Goal: Task Accomplishment & Management: Manage account settings

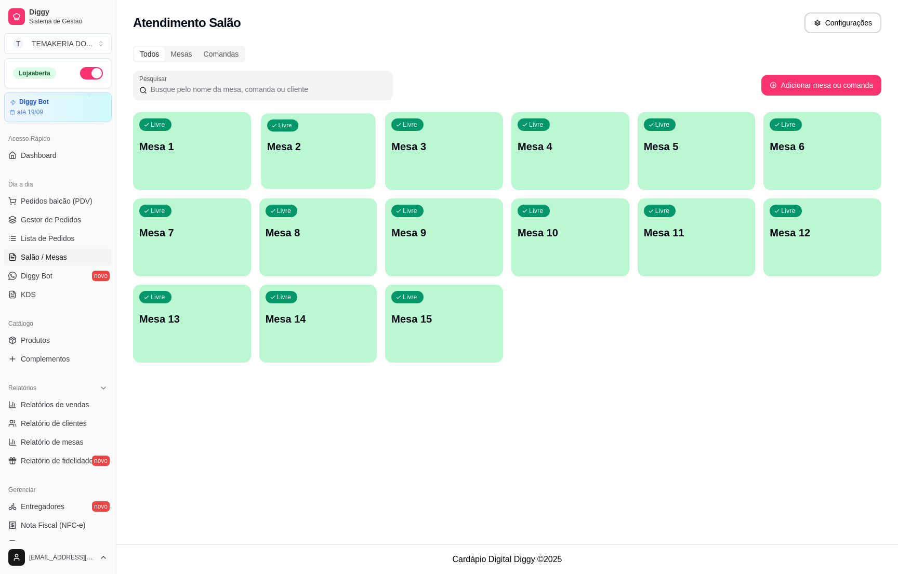
click at [309, 177] on button "Livre Mesa 2" at bounding box center [318, 151] width 114 height 76
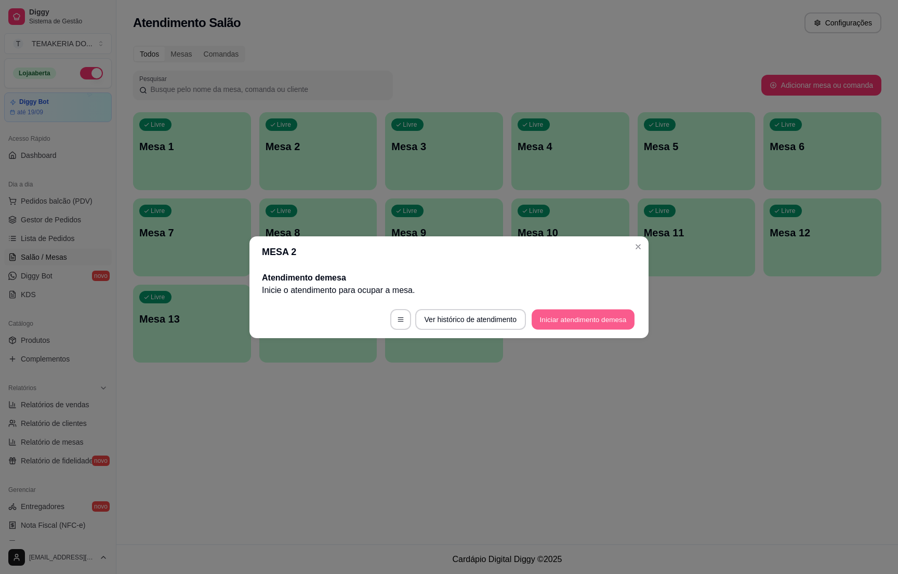
click at [558, 316] on button "Iniciar atendimento de mesa" at bounding box center [583, 319] width 103 height 20
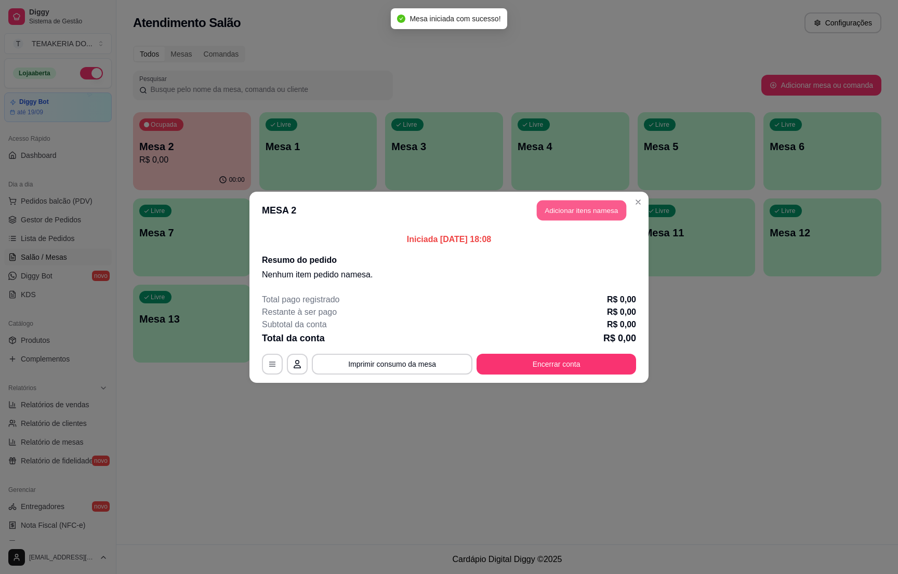
click at [563, 203] on button "Adicionar itens na mesa" at bounding box center [581, 210] width 89 height 20
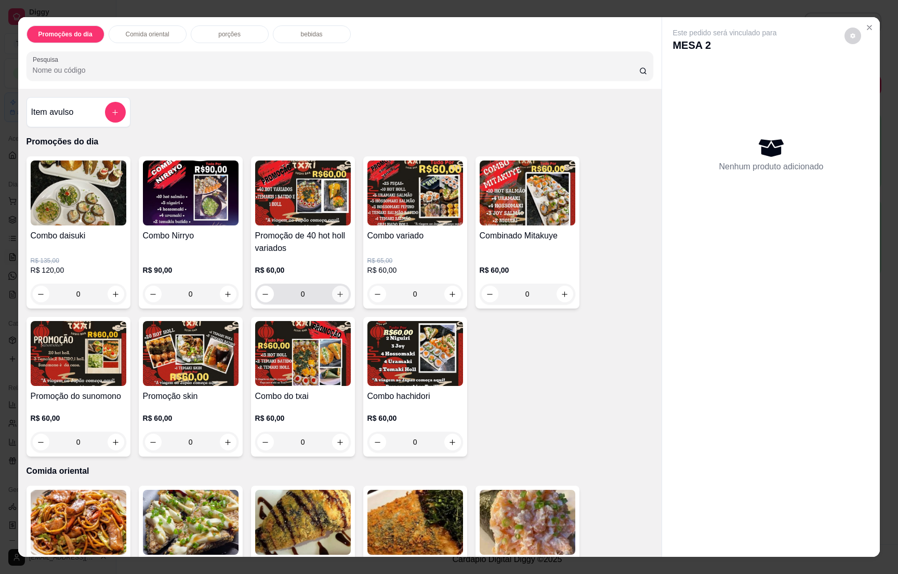
click at [336, 295] on icon "increase-product-quantity" at bounding box center [340, 295] width 8 height 8
type input "1"
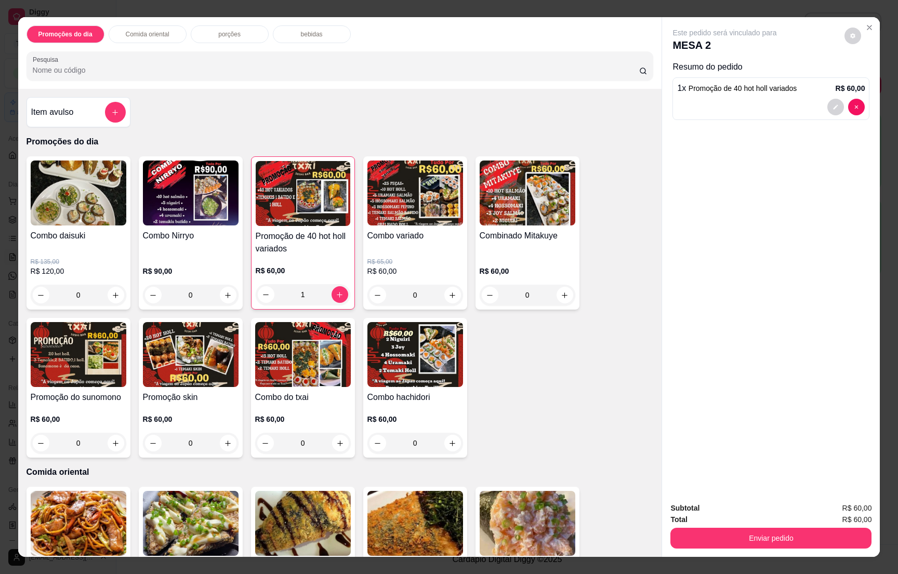
click at [307, 33] on p "bebidas" at bounding box center [312, 34] width 22 height 8
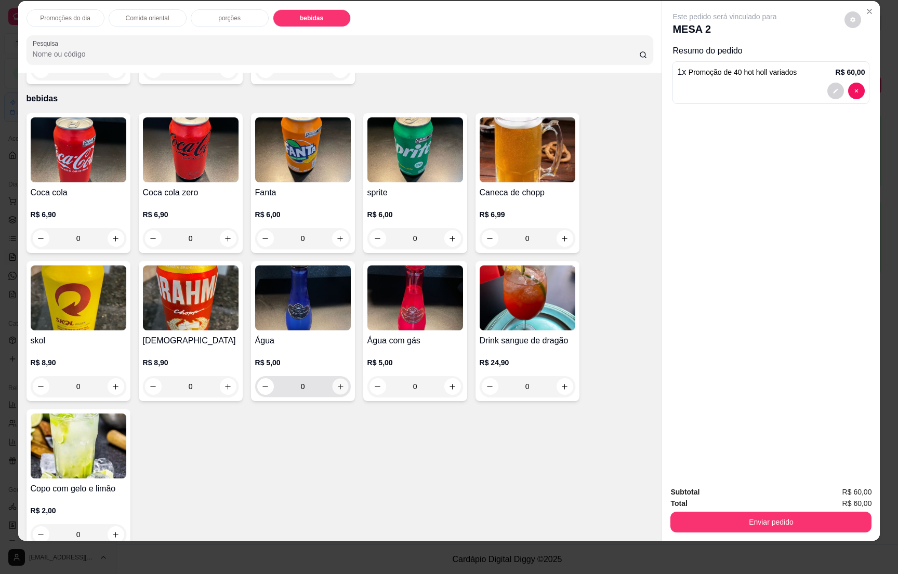
click at [336, 383] on icon "increase-product-quantity" at bounding box center [340, 387] width 8 height 8
type input "1"
click at [561, 235] on icon "increase-product-quantity" at bounding box center [565, 239] width 8 height 8
type input "1"
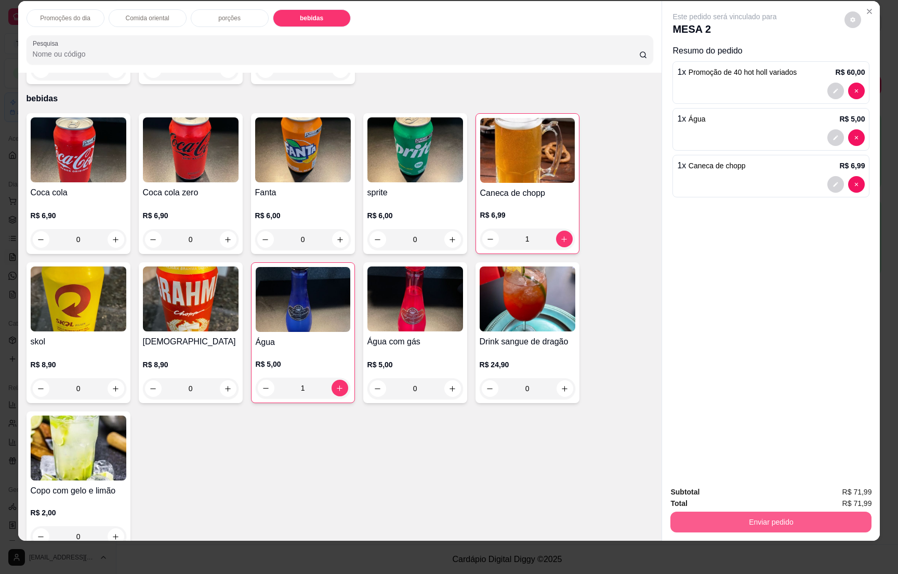
click at [766, 515] on button "Enviar pedido" at bounding box center [771, 522] width 201 height 21
click at [763, 496] on button "Não registrar e enviar pedido" at bounding box center [735, 497] width 108 height 20
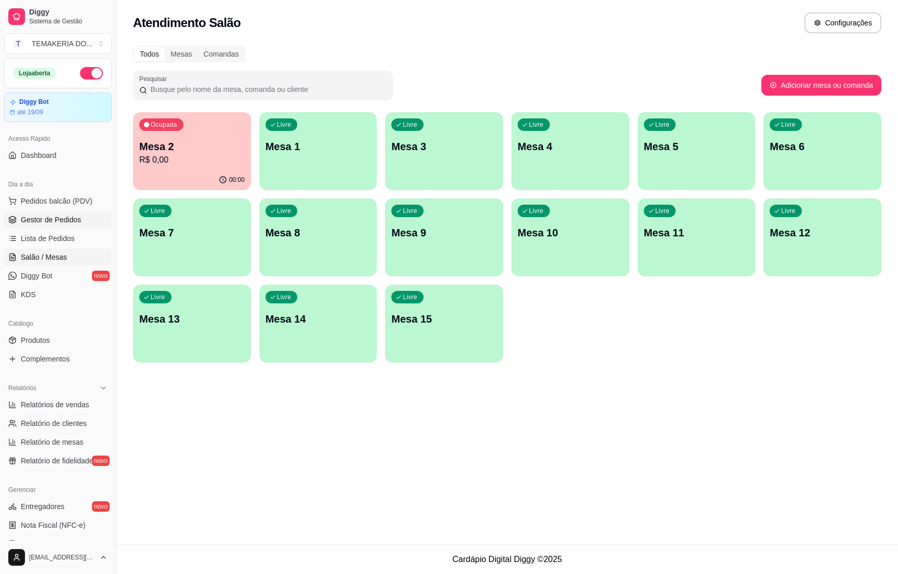
click at [47, 214] on link "Gestor de Pedidos" at bounding box center [58, 220] width 108 height 17
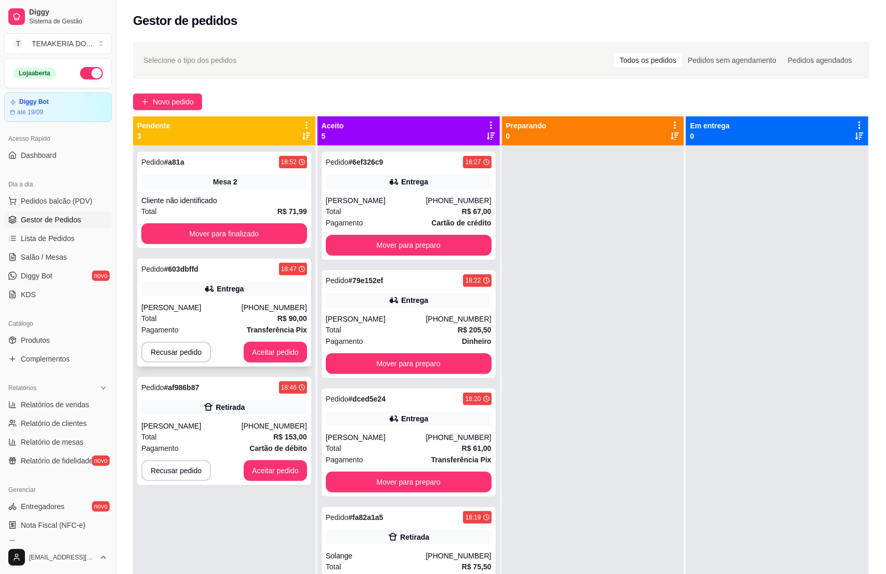
click at [226, 344] on div at bounding box center [227, 352] width 5 height 21
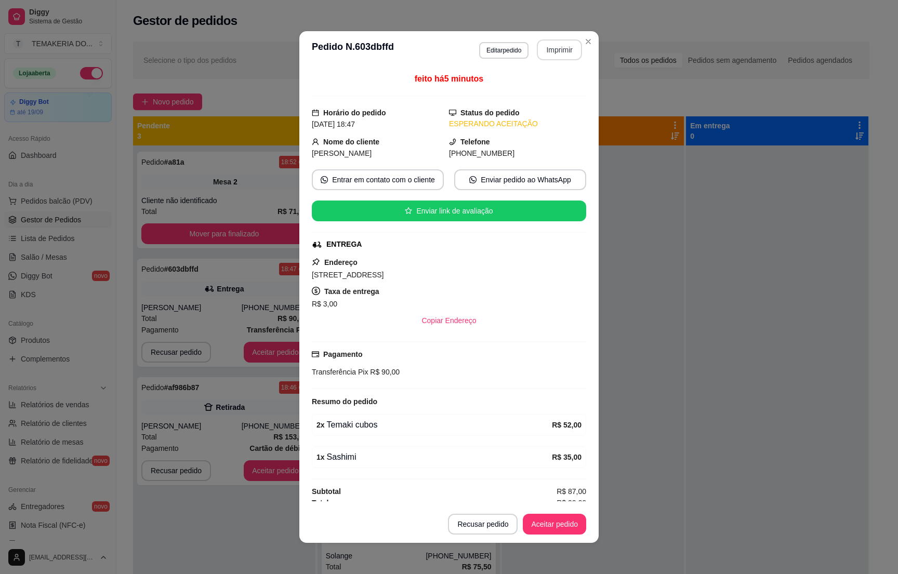
click at [553, 53] on button "Imprimir" at bounding box center [559, 50] width 45 height 21
click at [548, 521] on button "Aceitar pedido" at bounding box center [554, 524] width 63 height 21
click at [548, 521] on button "Aceitar pedido" at bounding box center [554, 525] width 61 height 20
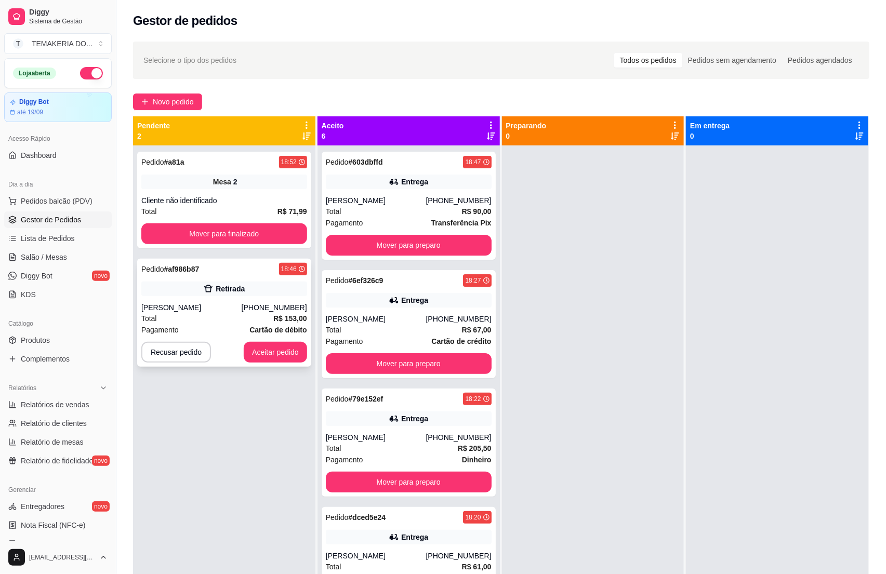
click at [221, 313] on div "Total R$ 153,00" at bounding box center [224, 318] width 166 height 11
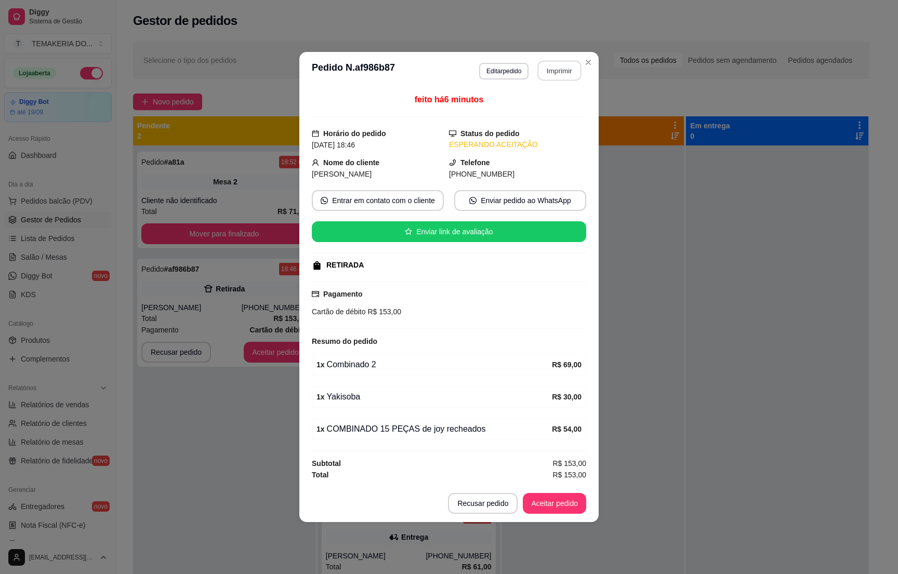
click at [560, 69] on button "Imprimir" at bounding box center [560, 71] width 44 height 20
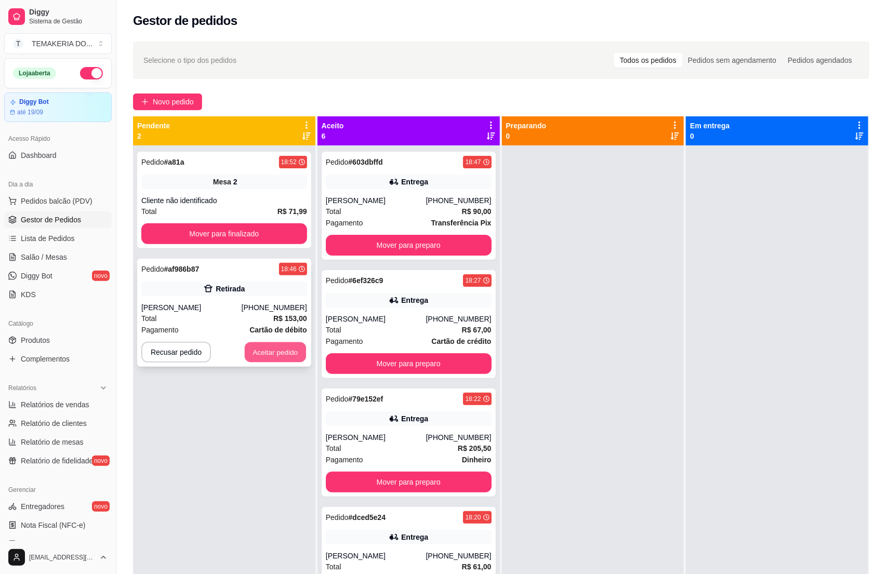
click at [262, 354] on button "Aceitar pedido" at bounding box center [275, 353] width 61 height 20
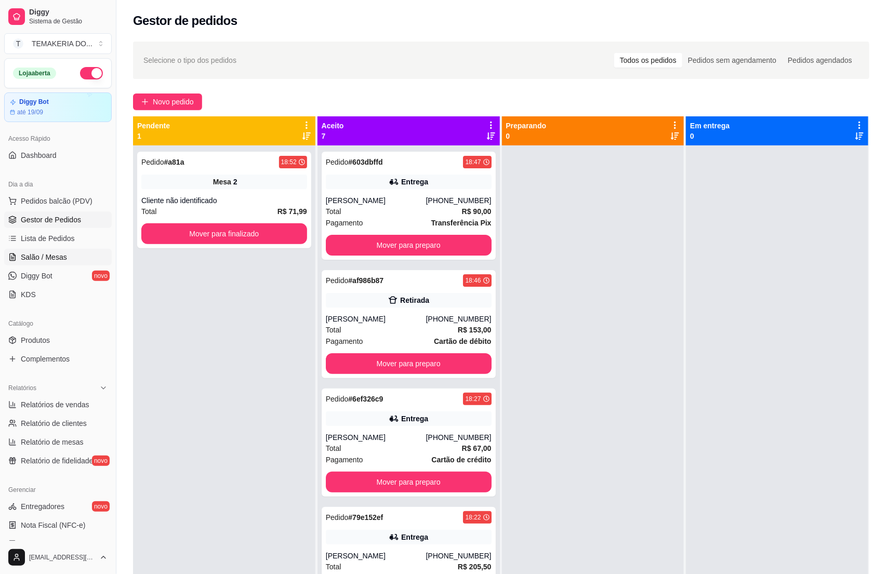
click at [50, 259] on span "Salão / Mesas" at bounding box center [44, 257] width 46 height 10
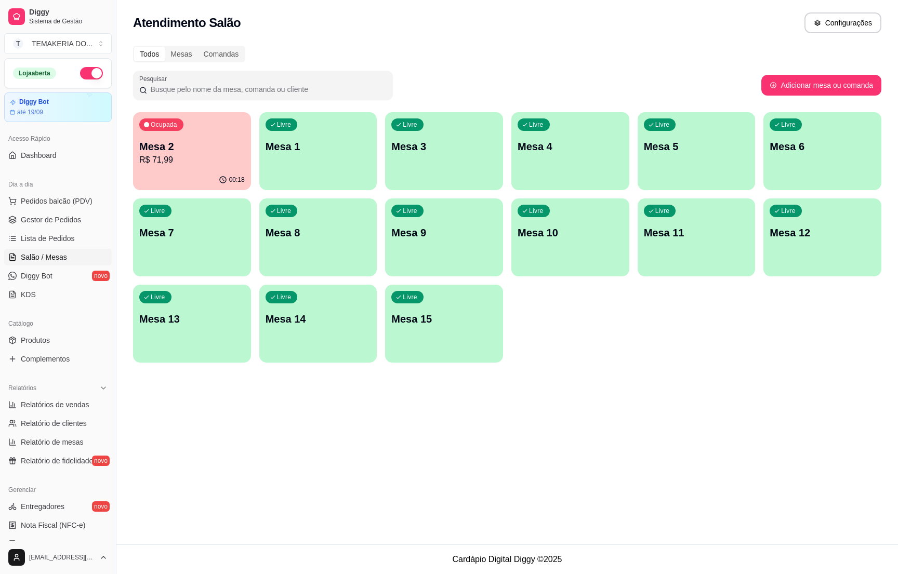
click at [211, 164] on p "R$ 71,99" at bounding box center [192, 160] width 106 height 12
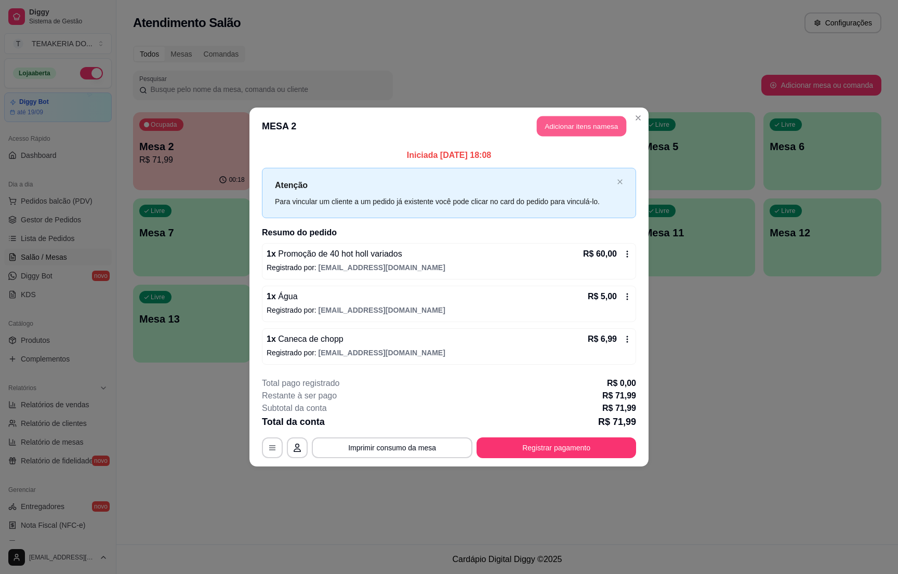
click at [546, 126] on button "Adicionar itens na mesa" at bounding box center [581, 126] width 89 height 20
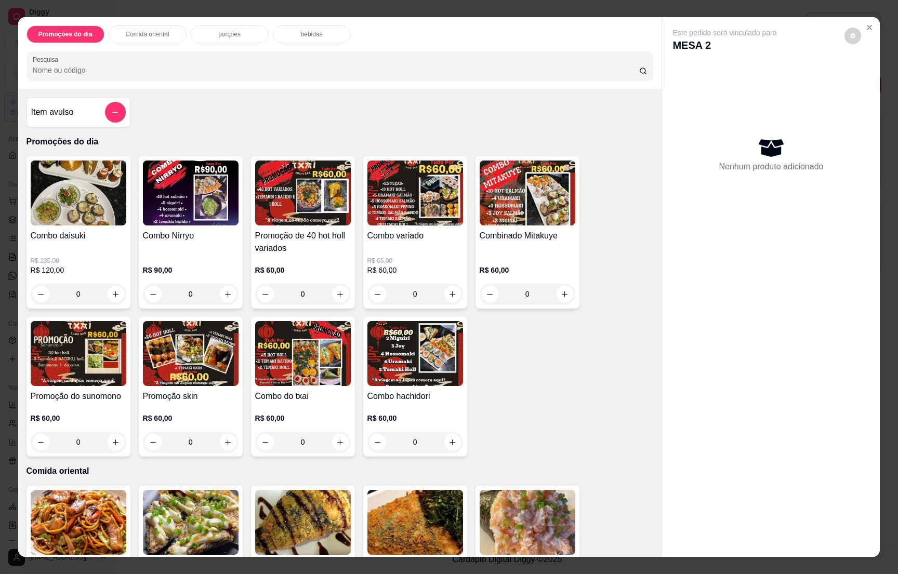
click at [285, 32] on div "bebidas" at bounding box center [312, 34] width 78 height 18
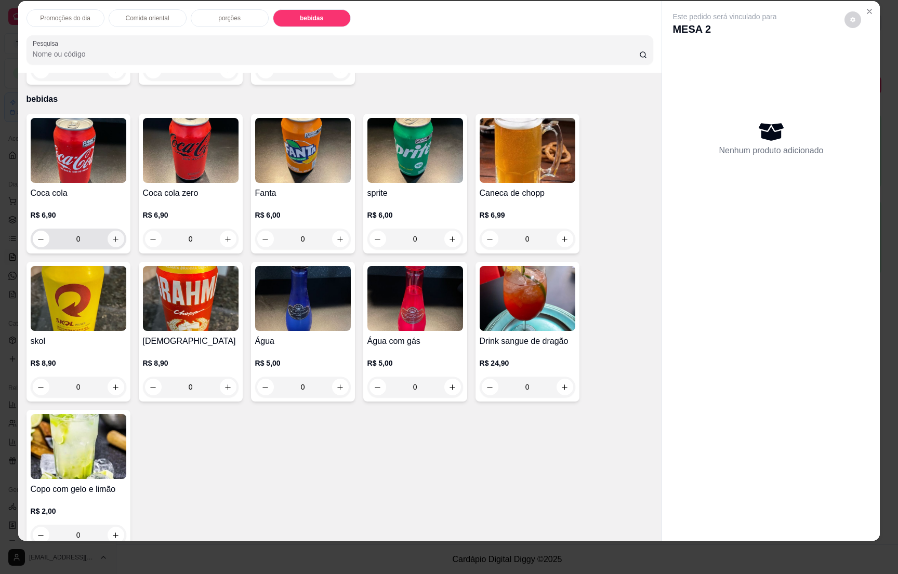
click at [112, 235] on icon "increase-product-quantity" at bounding box center [116, 239] width 8 height 8
type input "1"
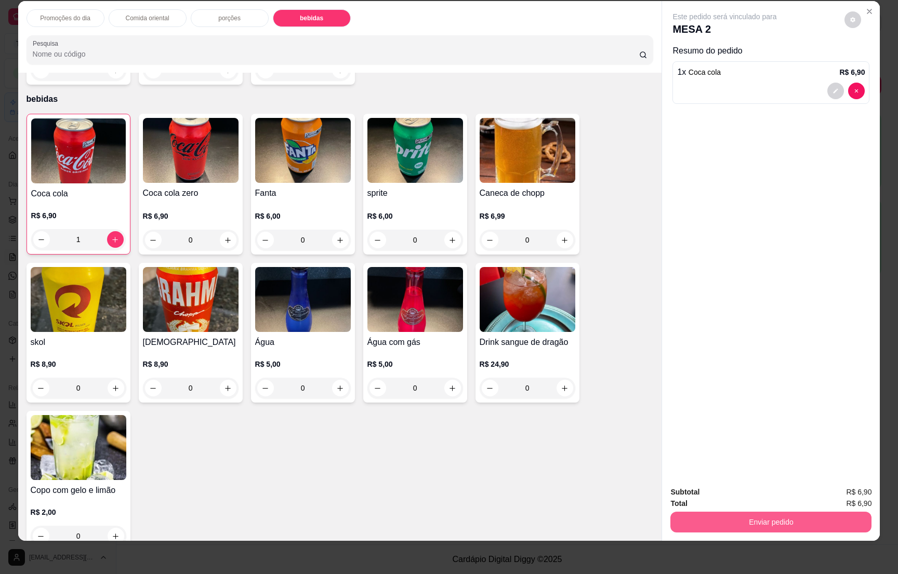
click at [747, 522] on button "Enviar pedido" at bounding box center [771, 522] width 201 height 21
click at [735, 491] on button "Não registrar e enviar pedido" at bounding box center [735, 497] width 108 height 20
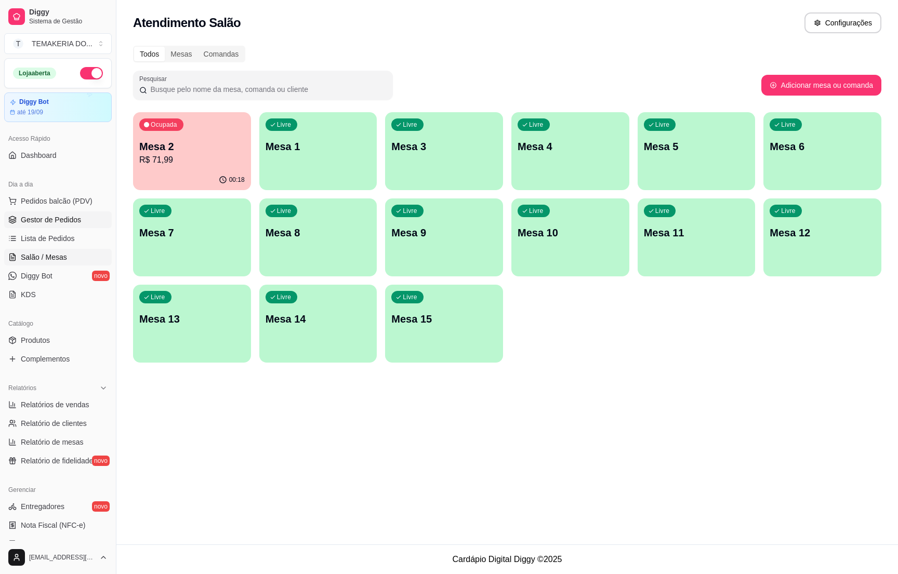
click at [69, 225] on span "Gestor de Pedidos" at bounding box center [51, 220] width 60 height 10
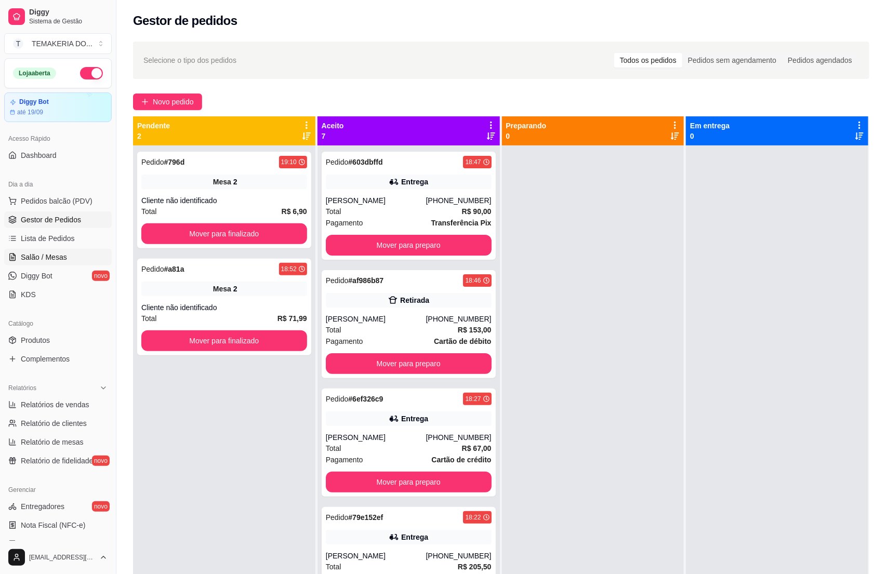
click at [43, 254] on span "Salão / Mesas" at bounding box center [44, 257] width 46 height 10
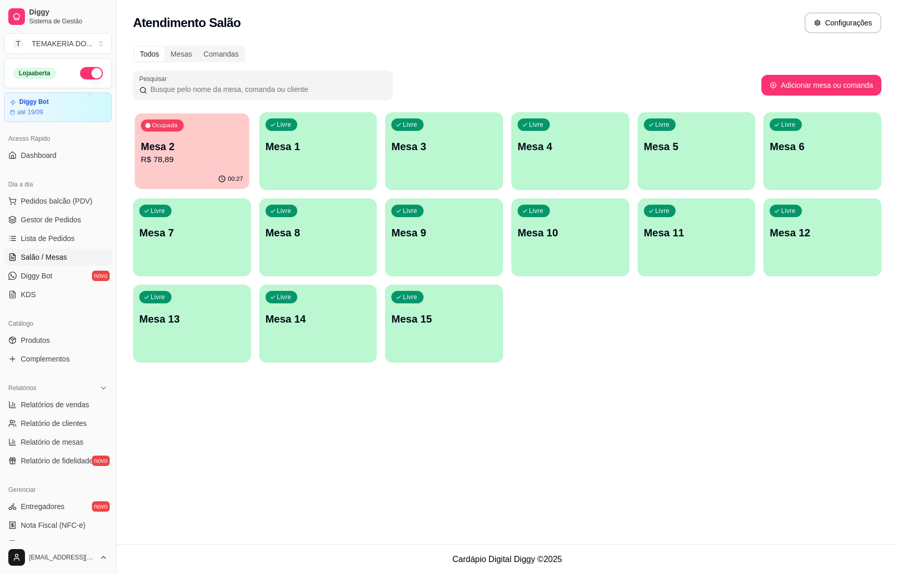
click at [192, 154] on p "R$ 78,89" at bounding box center [192, 160] width 102 height 12
click at [206, 150] on p "Mesa 2" at bounding box center [192, 146] width 106 height 15
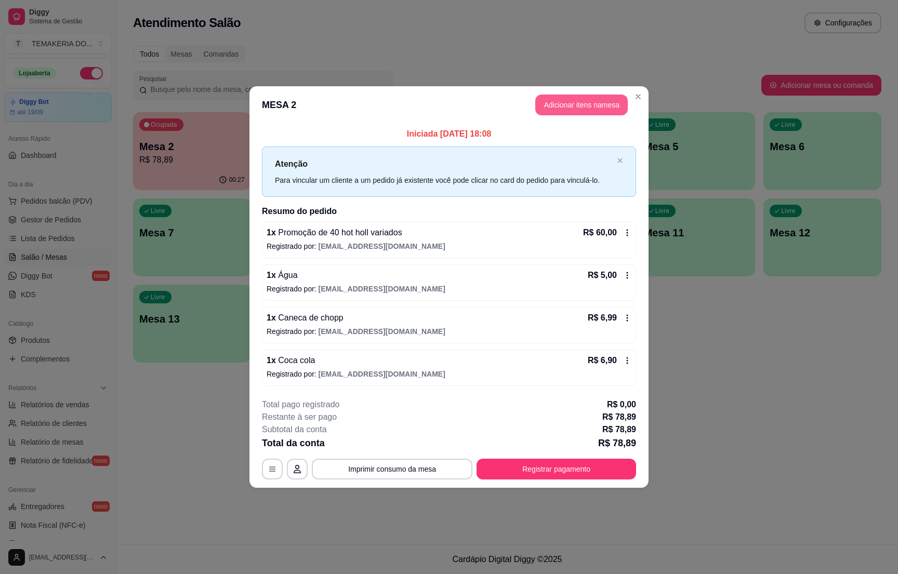
click at [552, 108] on button "Adicionar itens na mesa" at bounding box center [581, 105] width 93 height 21
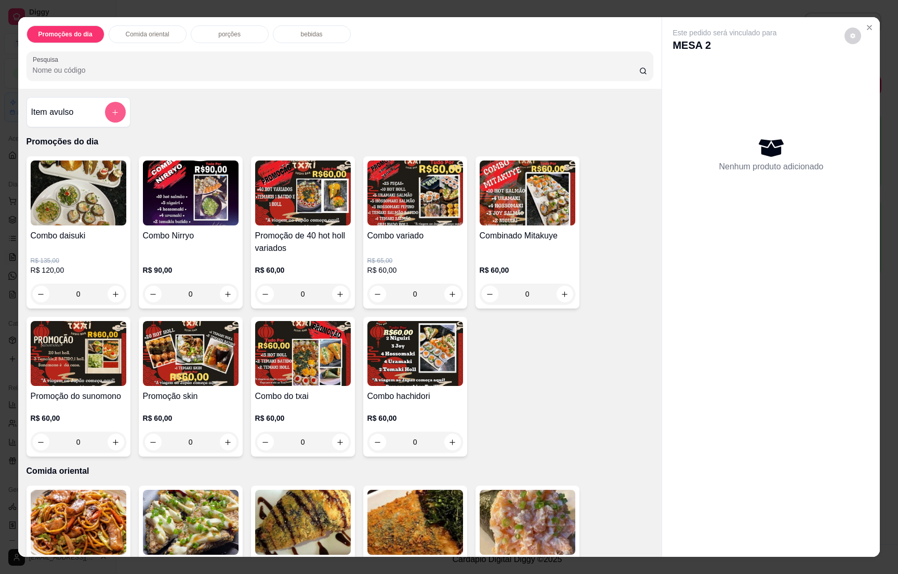
click at [111, 111] on icon "add-separate-item" at bounding box center [115, 113] width 8 height 8
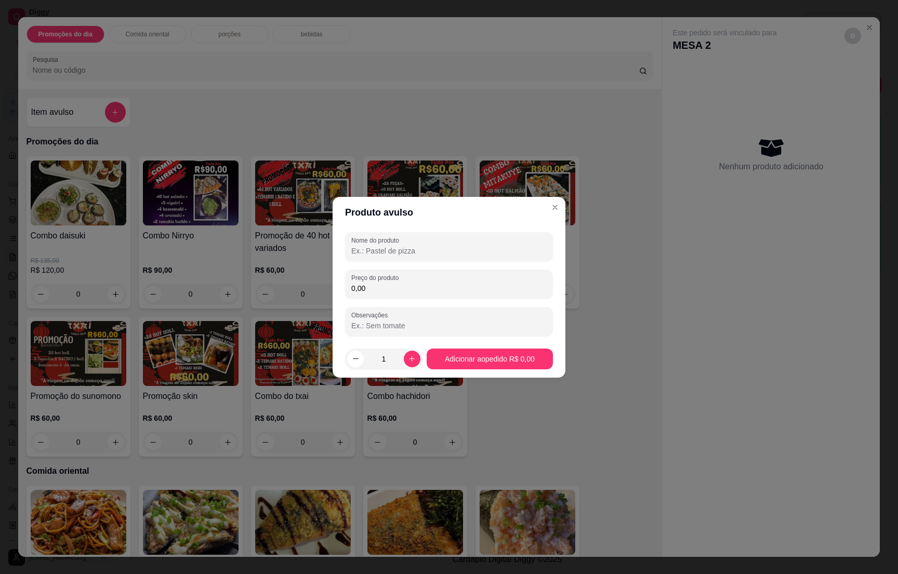
click at [385, 251] on input "Nome do produto" at bounding box center [448, 251] width 195 height 10
type input "1 lata spaten"
click at [379, 287] on input "0,00" at bounding box center [448, 288] width 195 height 10
type input "7,90"
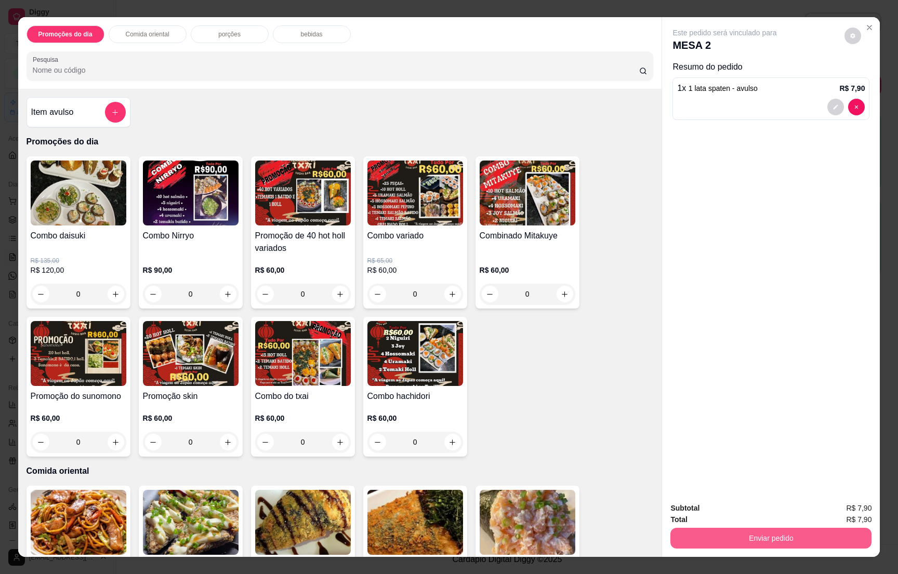
click at [759, 540] on button "Enviar pedido" at bounding box center [771, 538] width 201 height 21
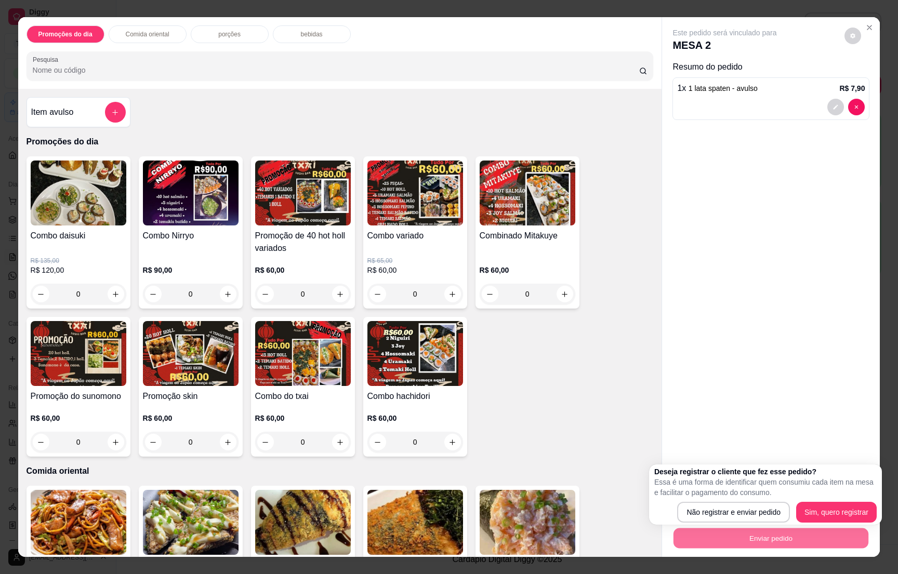
click at [733, 501] on div "Deseja registrar o cliente que fez esse pedido? Essa é uma forma de identificar…" at bounding box center [765, 495] width 222 height 56
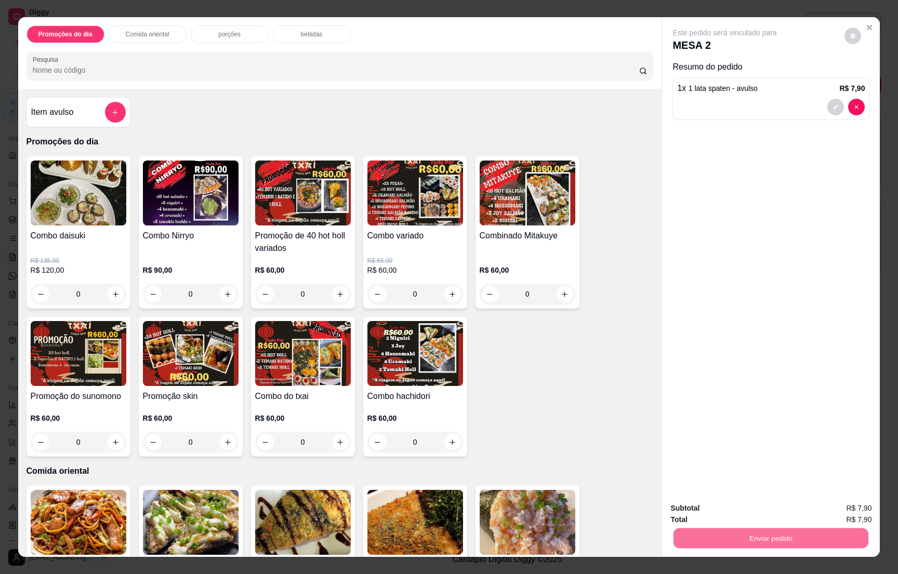
click at [743, 509] on button "Não registrar e enviar pedido" at bounding box center [735, 513] width 108 height 20
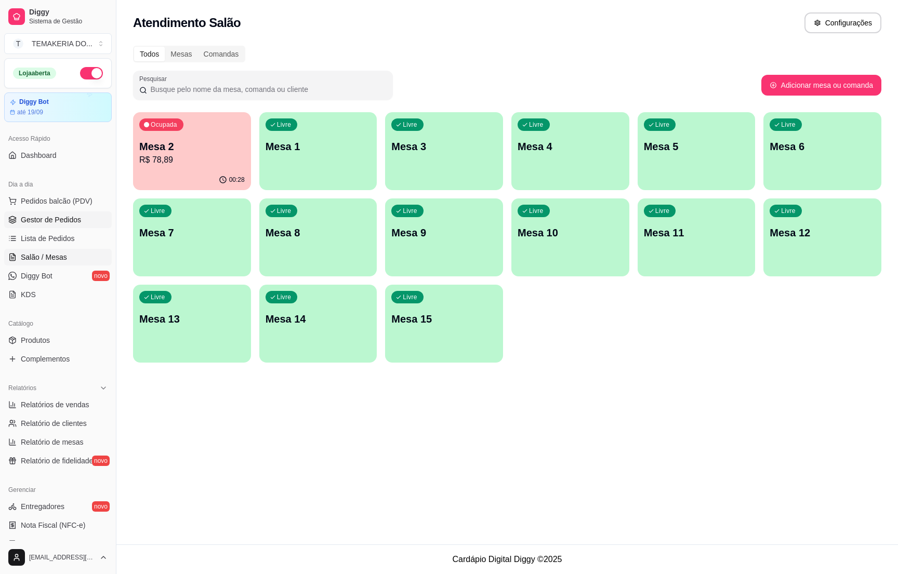
click at [47, 215] on span "Gestor de Pedidos" at bounding box center [51, 220] width 60 height 10
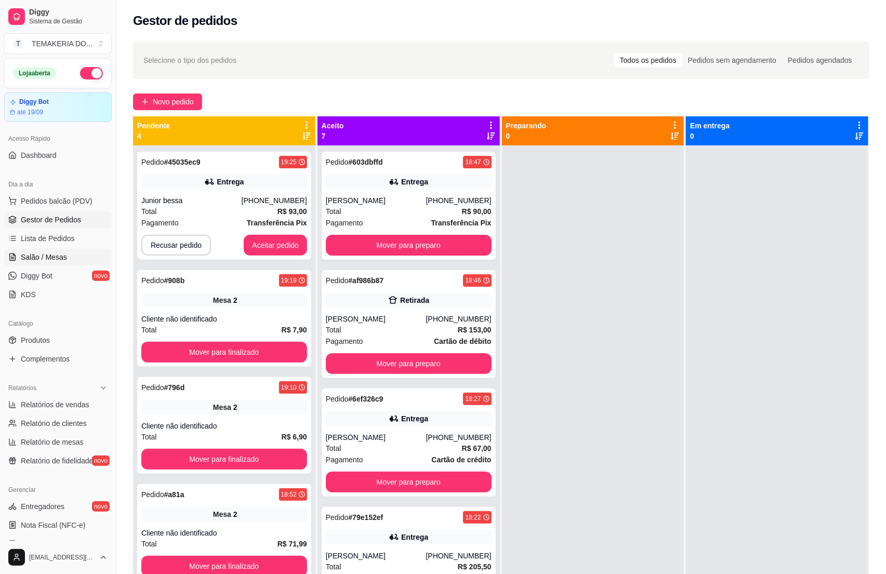
click at [55, 259] on span "Salão / Mesas" at bounding box center [44, 257] width 46 height 10
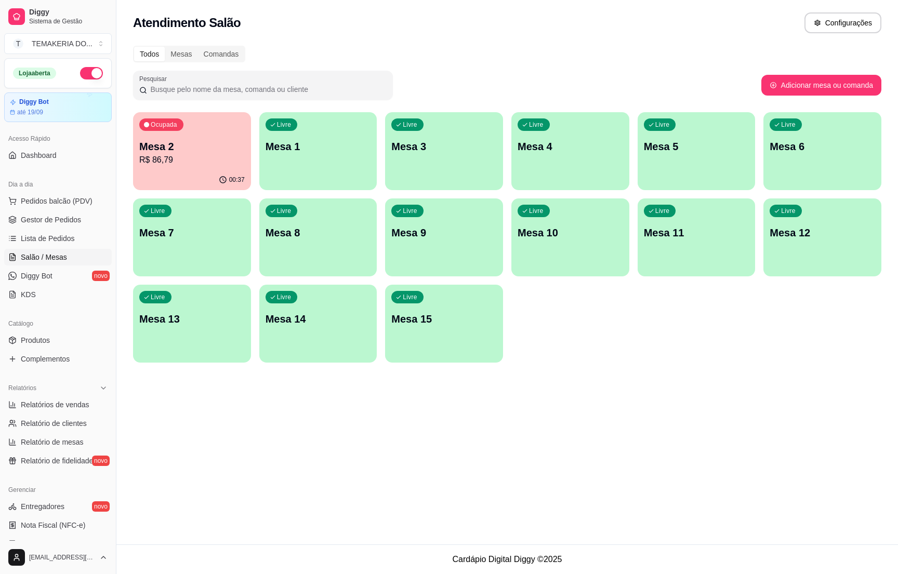
click at [209, 156] on p "R$ 86,79" at bounding box center [192, 160] width 106 height 12
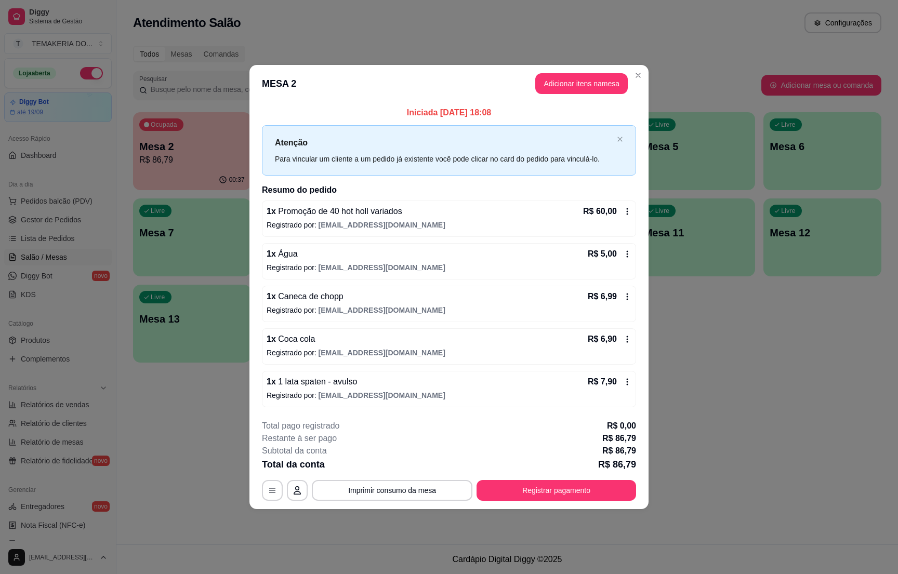
click at [422, 483] on button "Imprimir consumo da mesa" at bounding box center [392, 490] width 161 height 21
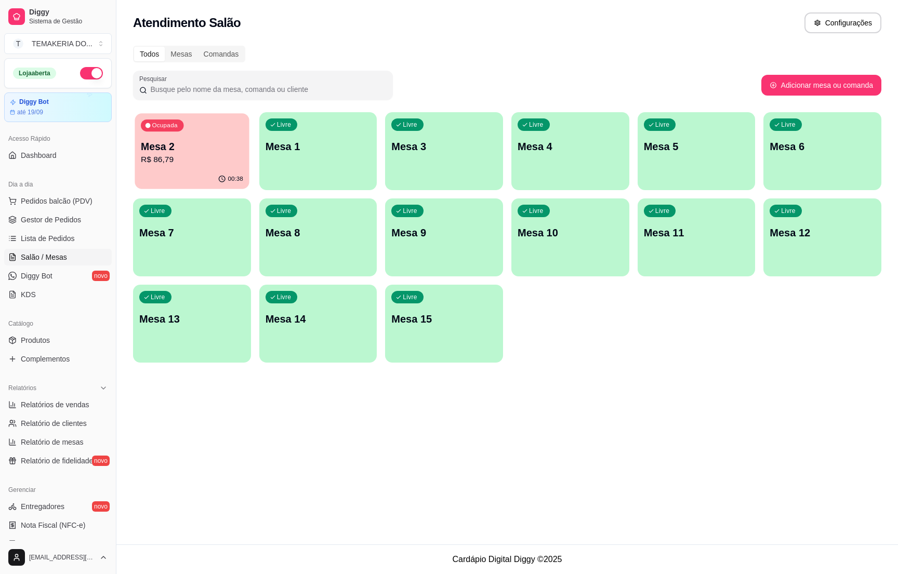
click at [167, 143] on p "Mesa 2" at bounding box center [192, 147] width 102 height 14
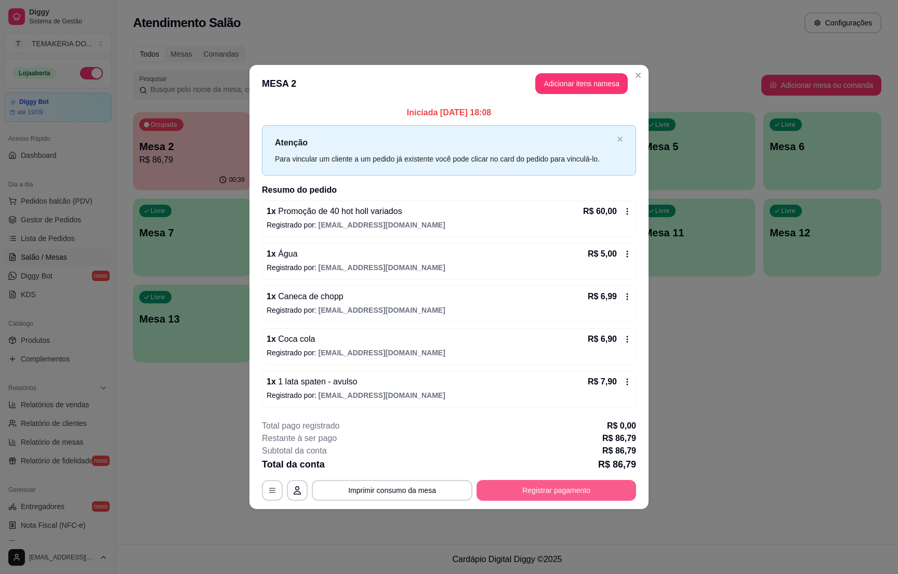
click at [557, 493] on button "Registrar pagamento" at bounding box center [557, 490] width 160 height 21
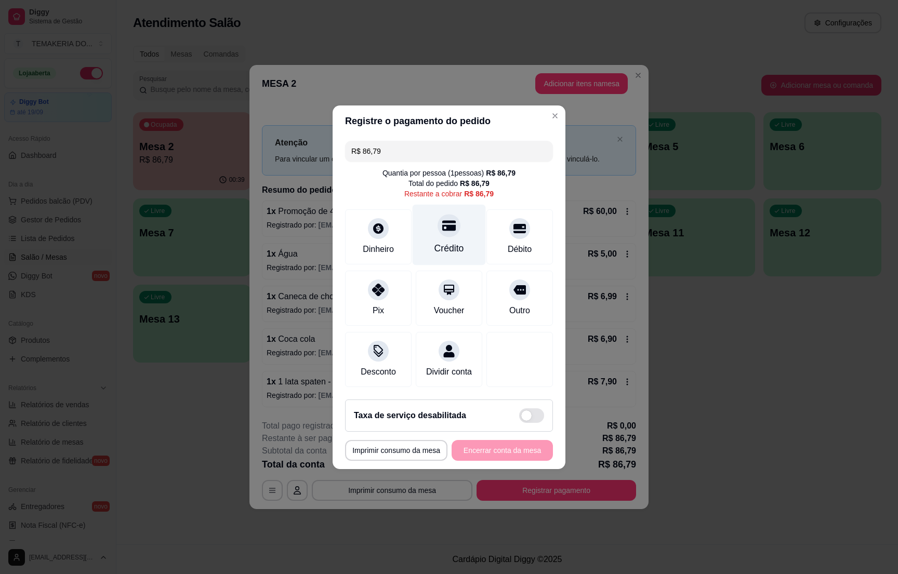
click at [443, 225] on icon at bounding box center [449, 225] width 14 height 10
type input "R$ 0,00"
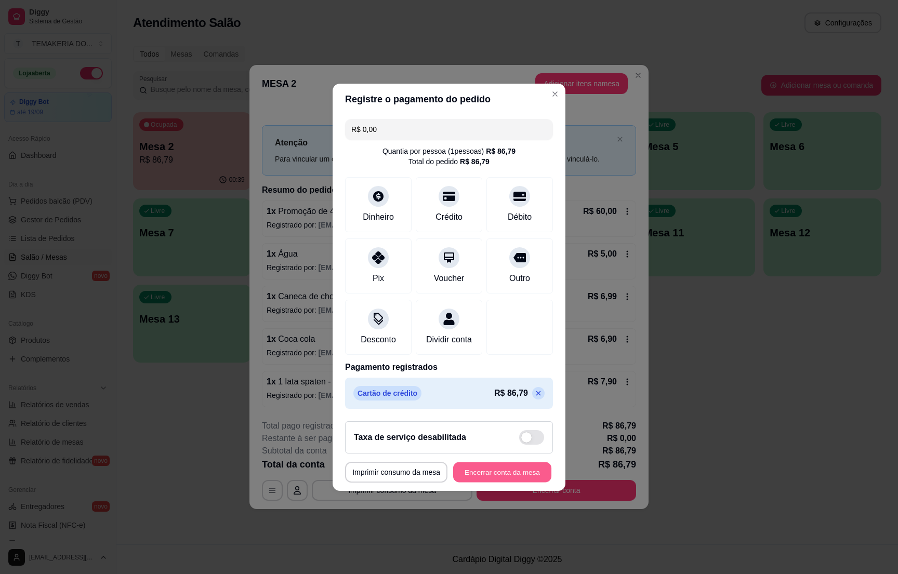
click at [465, 478] on button "Encerrar conta da mesa" at bounding box center [502, 472] width 98 height 20
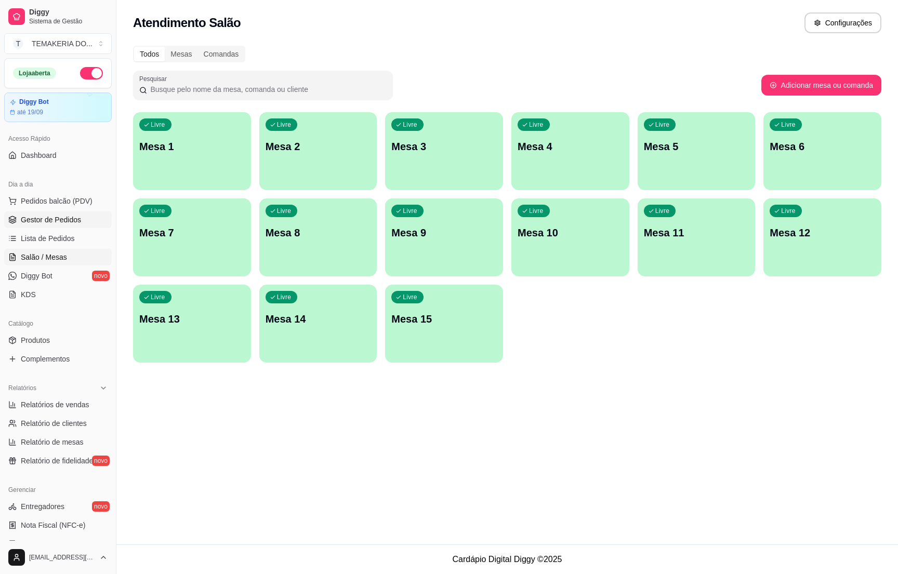
click at [51, 220] on span "Gestor de Pedidos" at bounding box center [51, 220] width 60 height 10
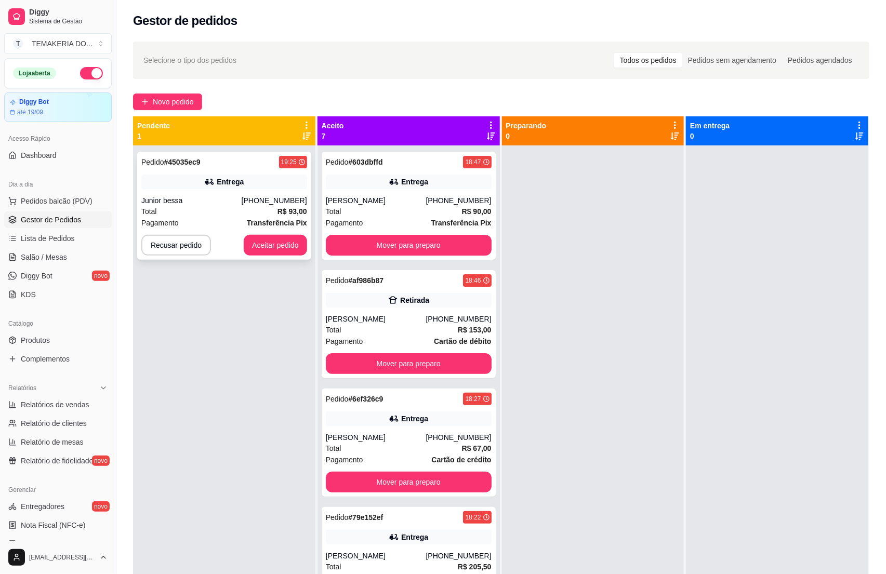
click at [196, 200] on div "Junior bessa" at bounding box center [191, 200] width 100 height 10
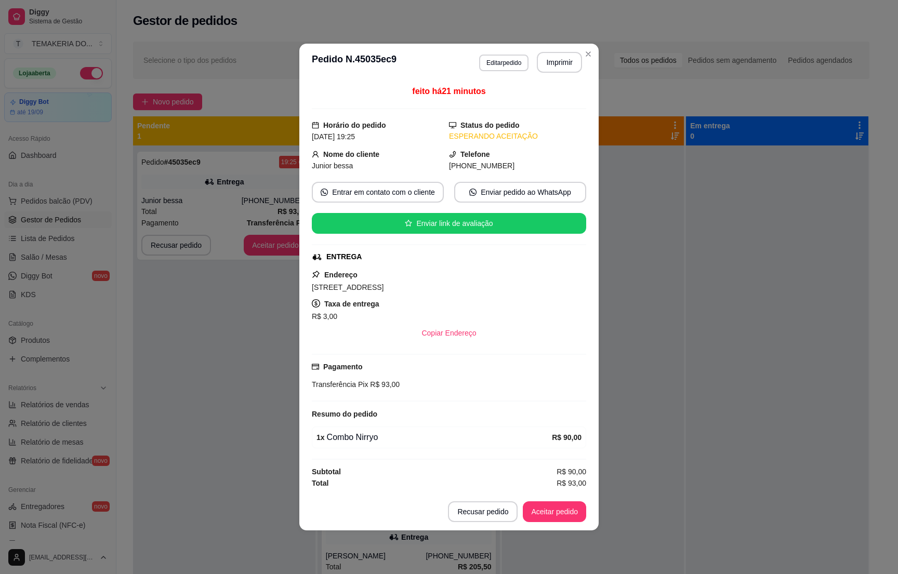
click at [555, 63] on button "Imprimir" at bounding box center [559, 62] width 45 height 21
click at [549, 517] on button "Aceitar pedido" at bounding box center [554, 512] width 63 height 21
